Goal: Transaction & Acquisition: Purchase product/service

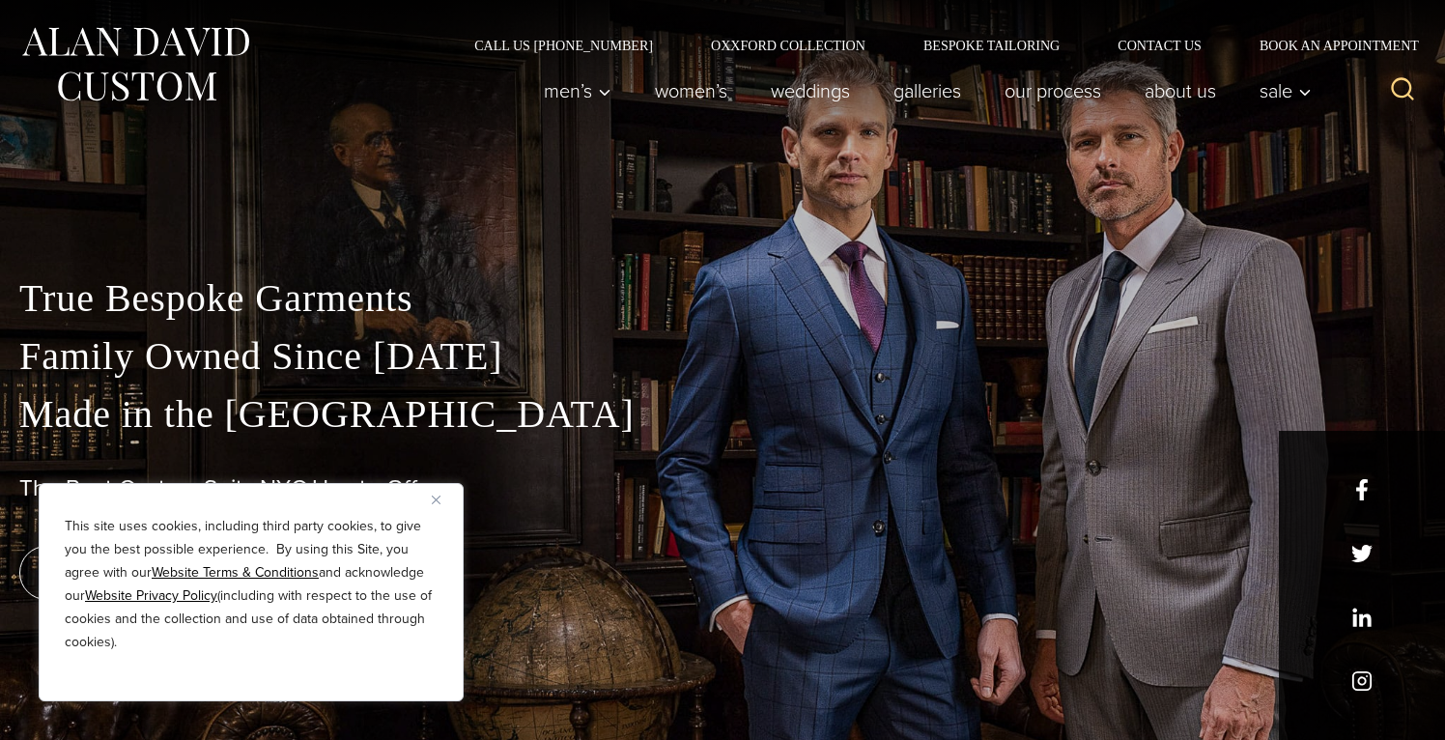
click at [444, 498] on button "Close" at bounding box center [443, 499] width 23 height 23
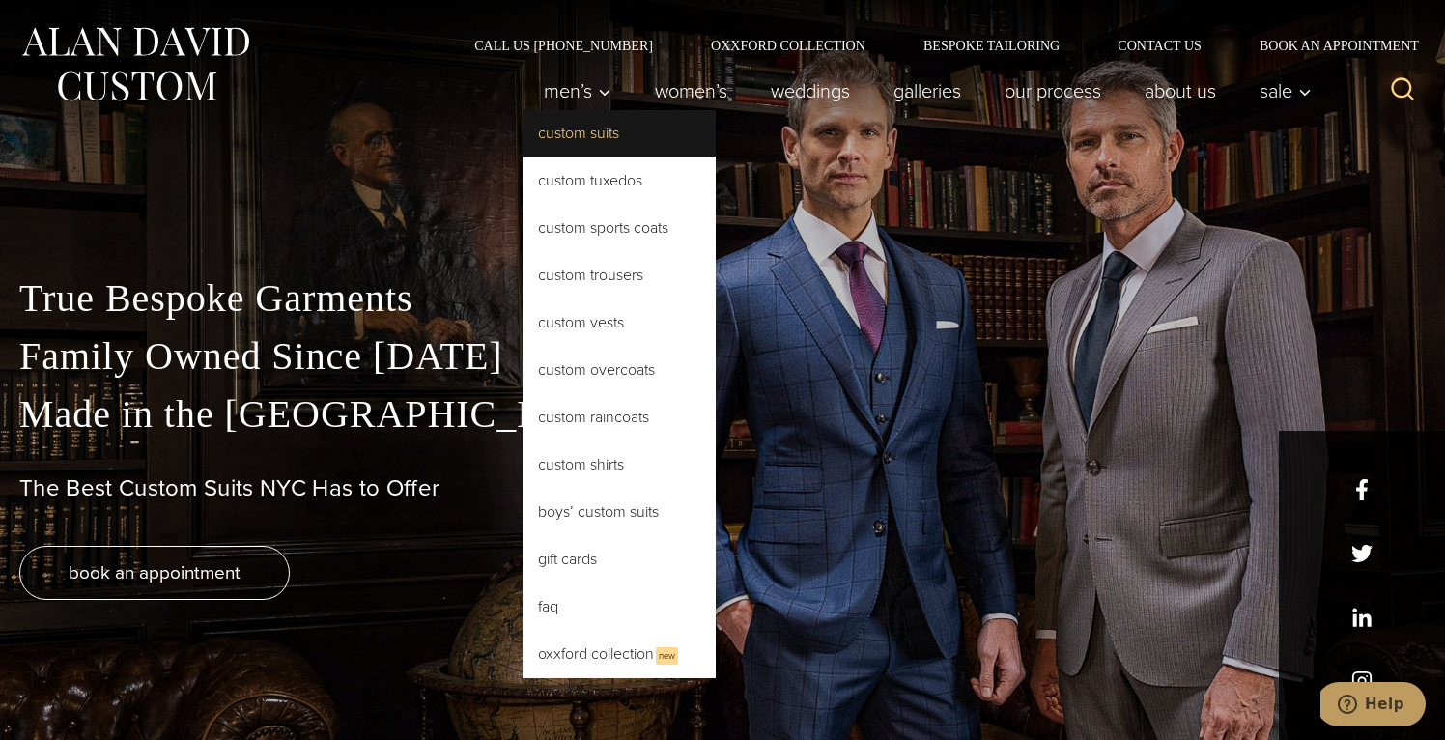
click at [624, 137] on link "Custom Suits" at bounding box center [619, 133] width 193 height 46
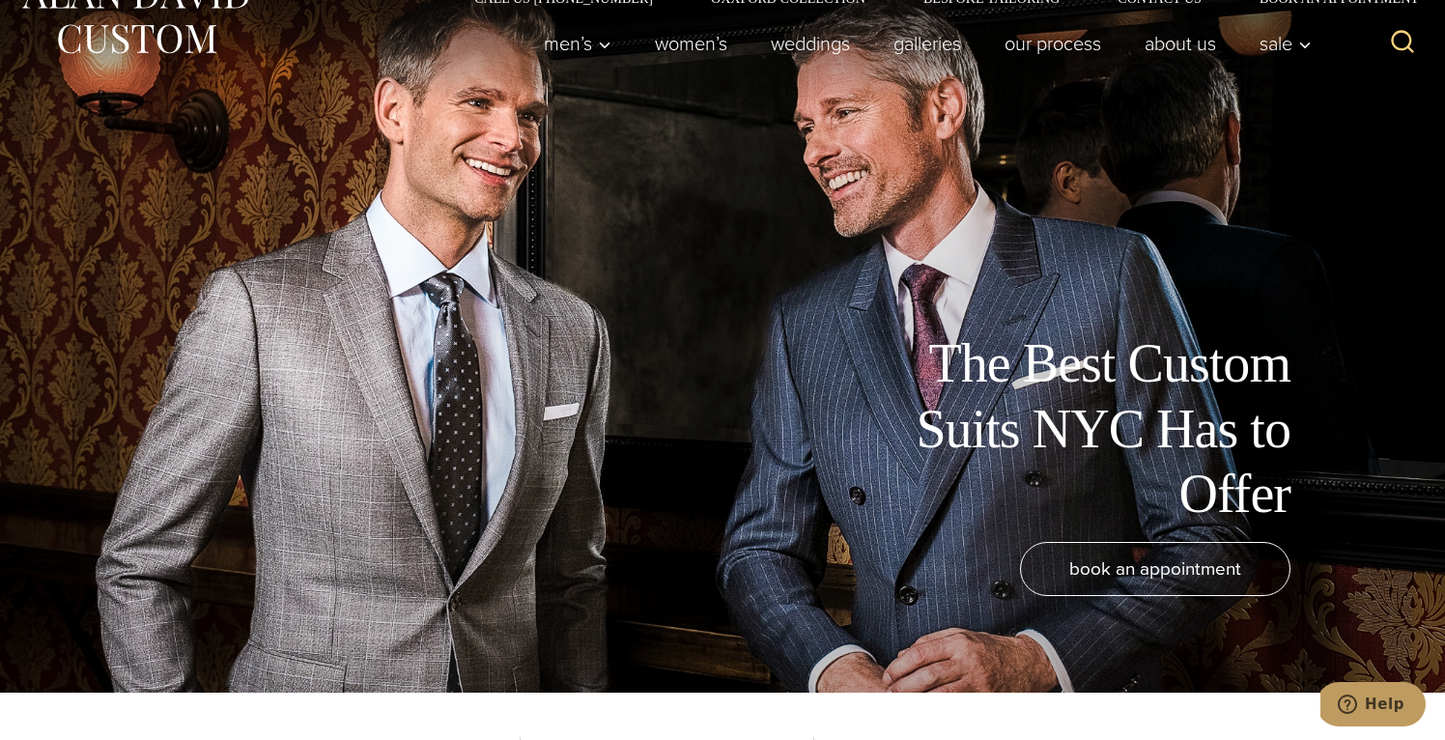
scroll to position [49, 0]
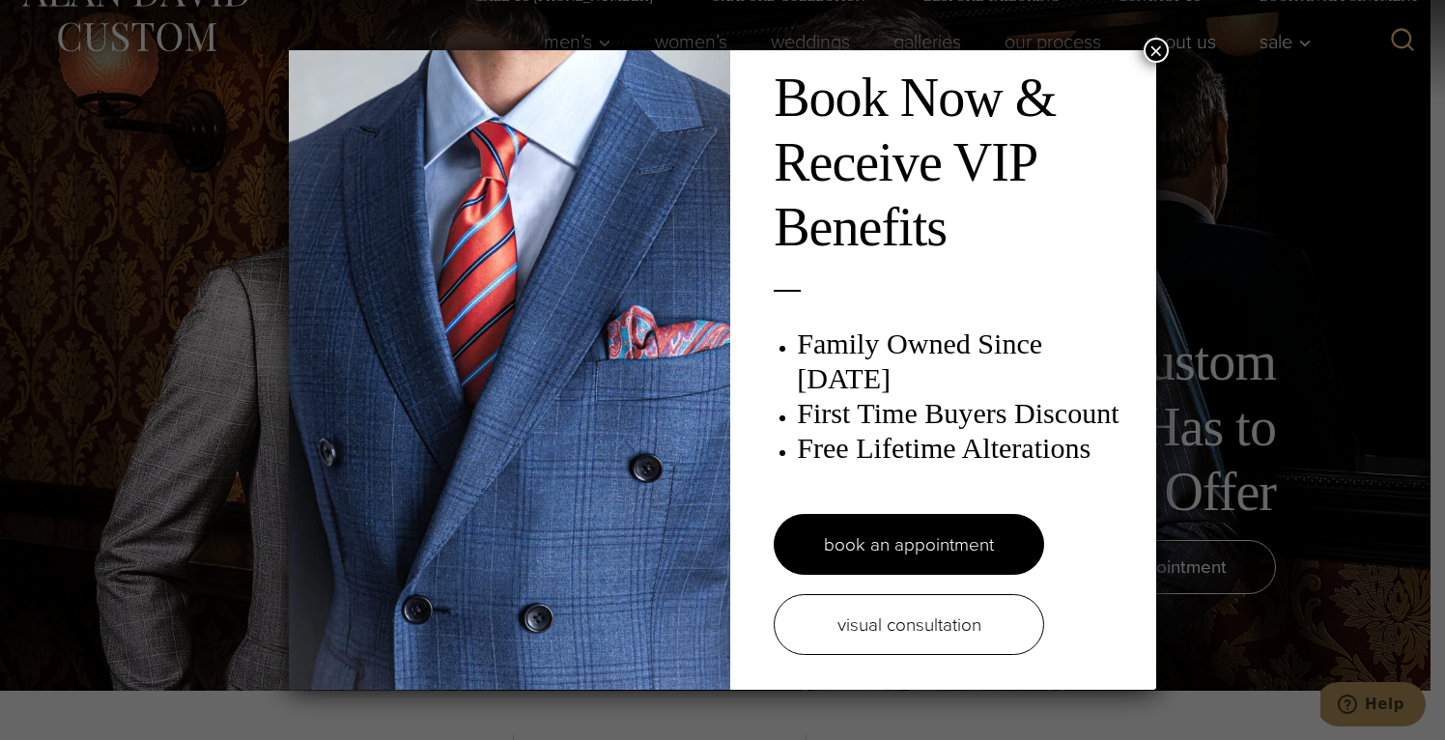
click at [1164, 52] on button "×" at bounding box center [1156, 50] width 25 height 25
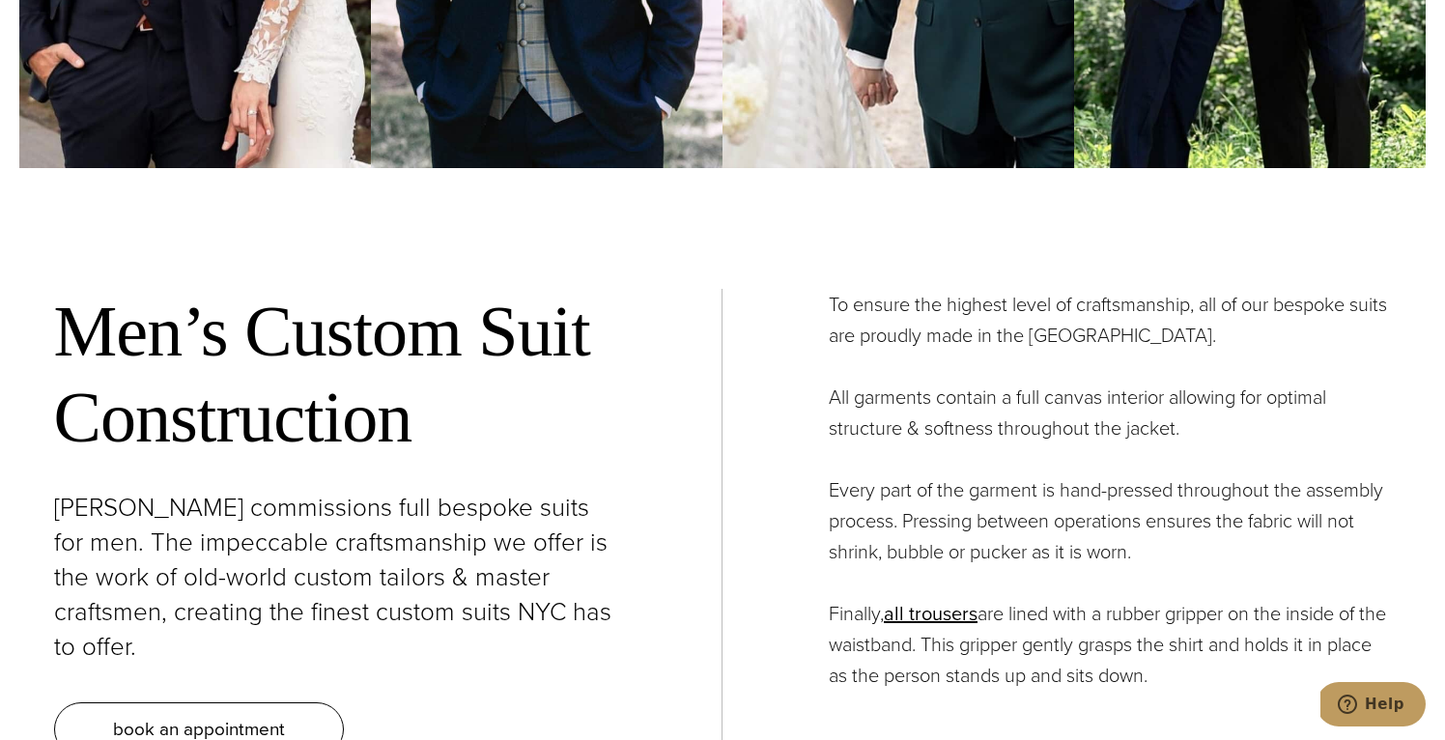
scroll to position [6734, 0]
